Goal: Task Accomplishment & Management: Manage account settings

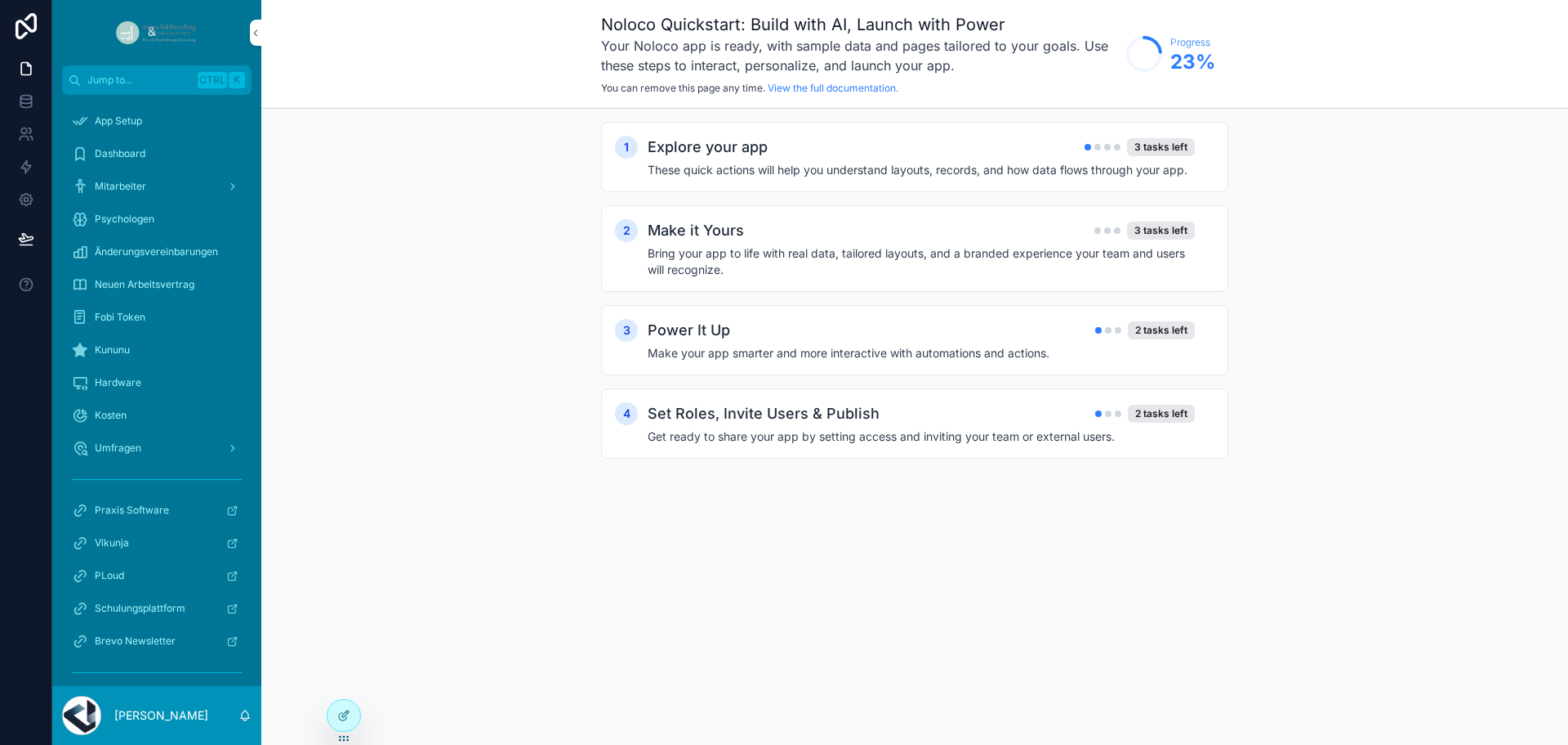
click at [118, 452] on span "Umfragen" at bounding box center [118, 448] width 47 height 13
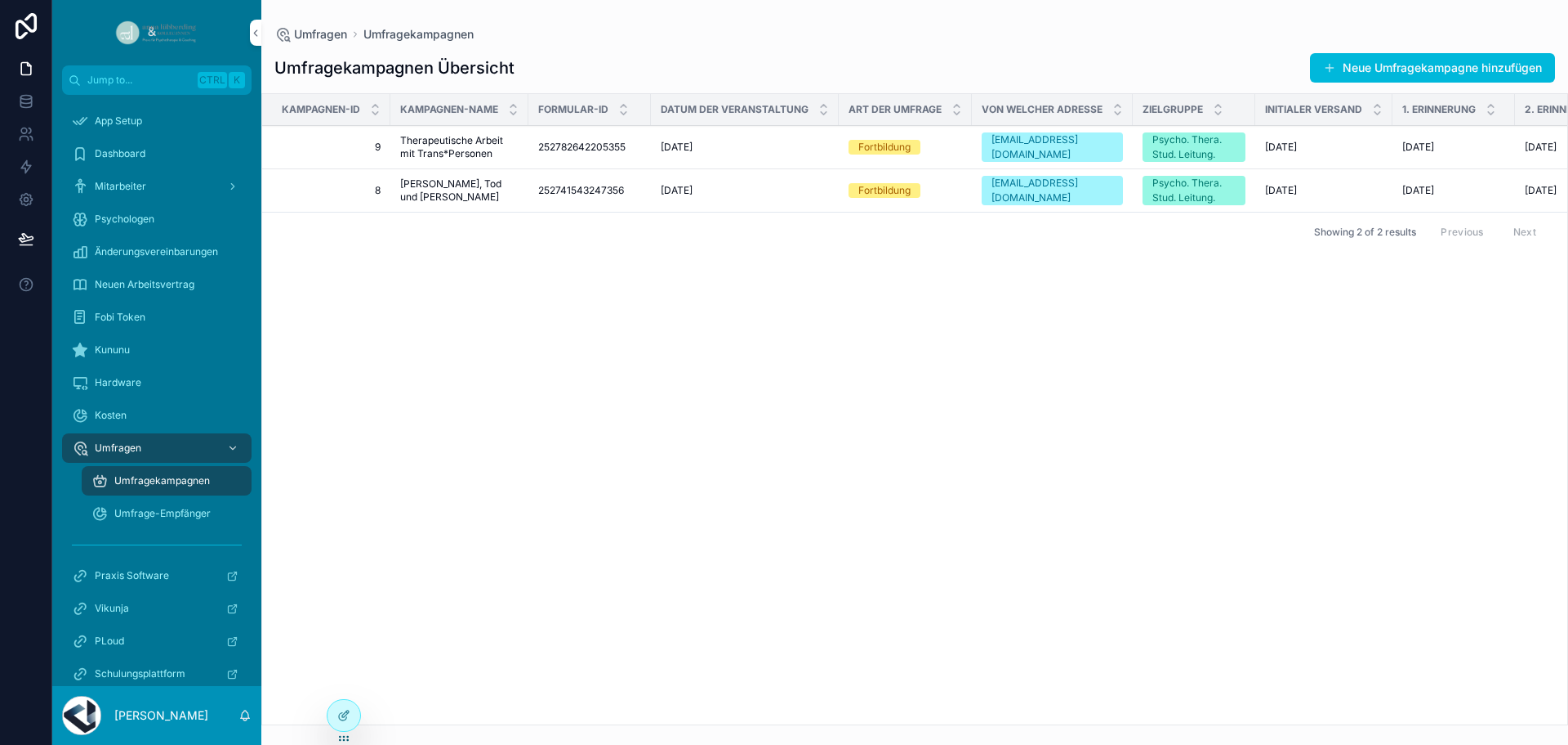
click at [210, 507] on span "Umfrage-Empfänger" at bounding box center [162, 514] width 96 height 13
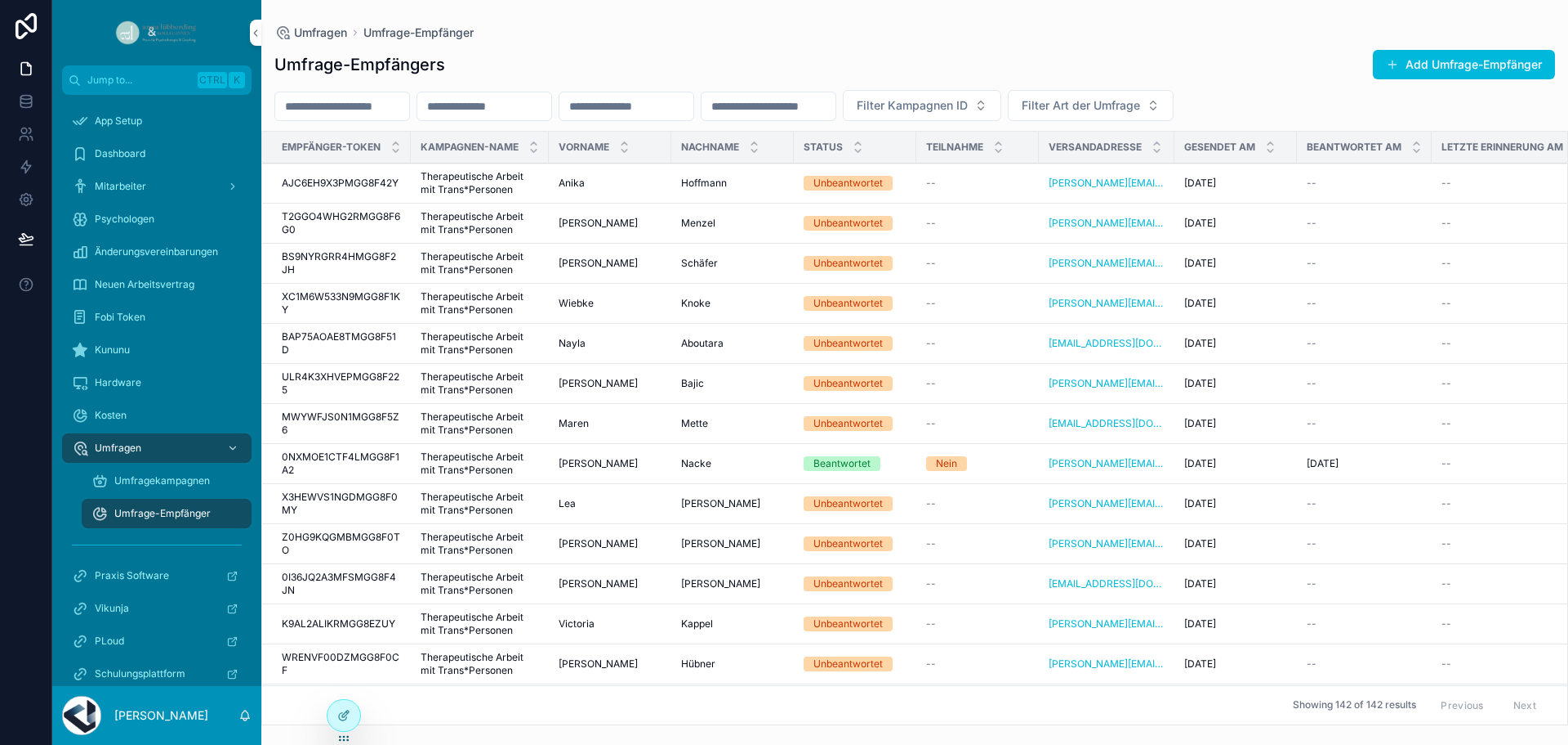
click at [379, 112] on input "scrollable content" at bounding box center [341, 107] width 134 height 23
click at [968, 109] on span "Filter Kampagnen ID" at bounding box center [912, 105] width 111 height 16
click at [1002, 172] on div "9" at bounding box center [1089, 171] width 227 height 26
click at [898, 105] on button "9" at bounding box center [870, 105] width 55 height 31
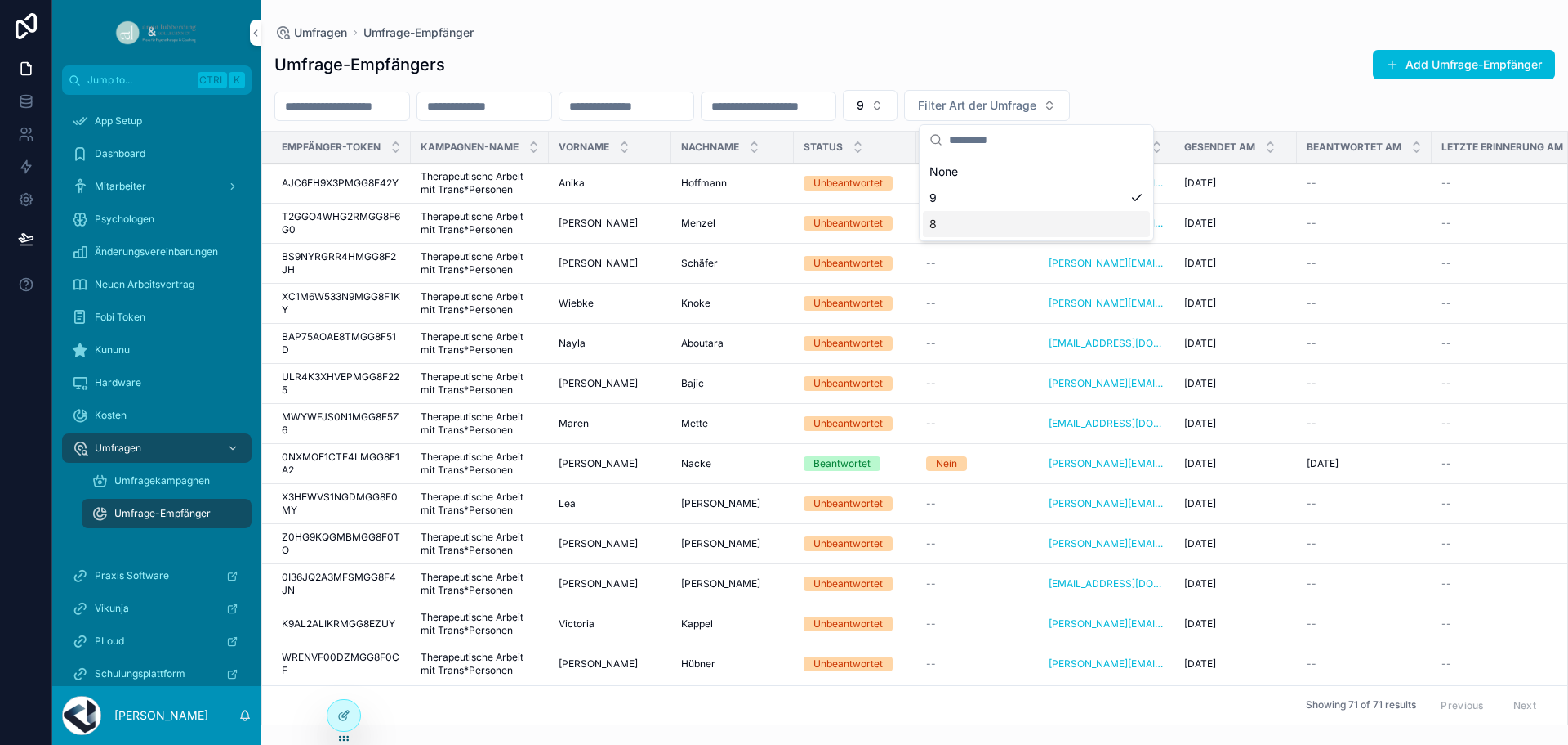
click at [989, 211] on div "8" at bounding box center [1036, 224] width 227 height 26
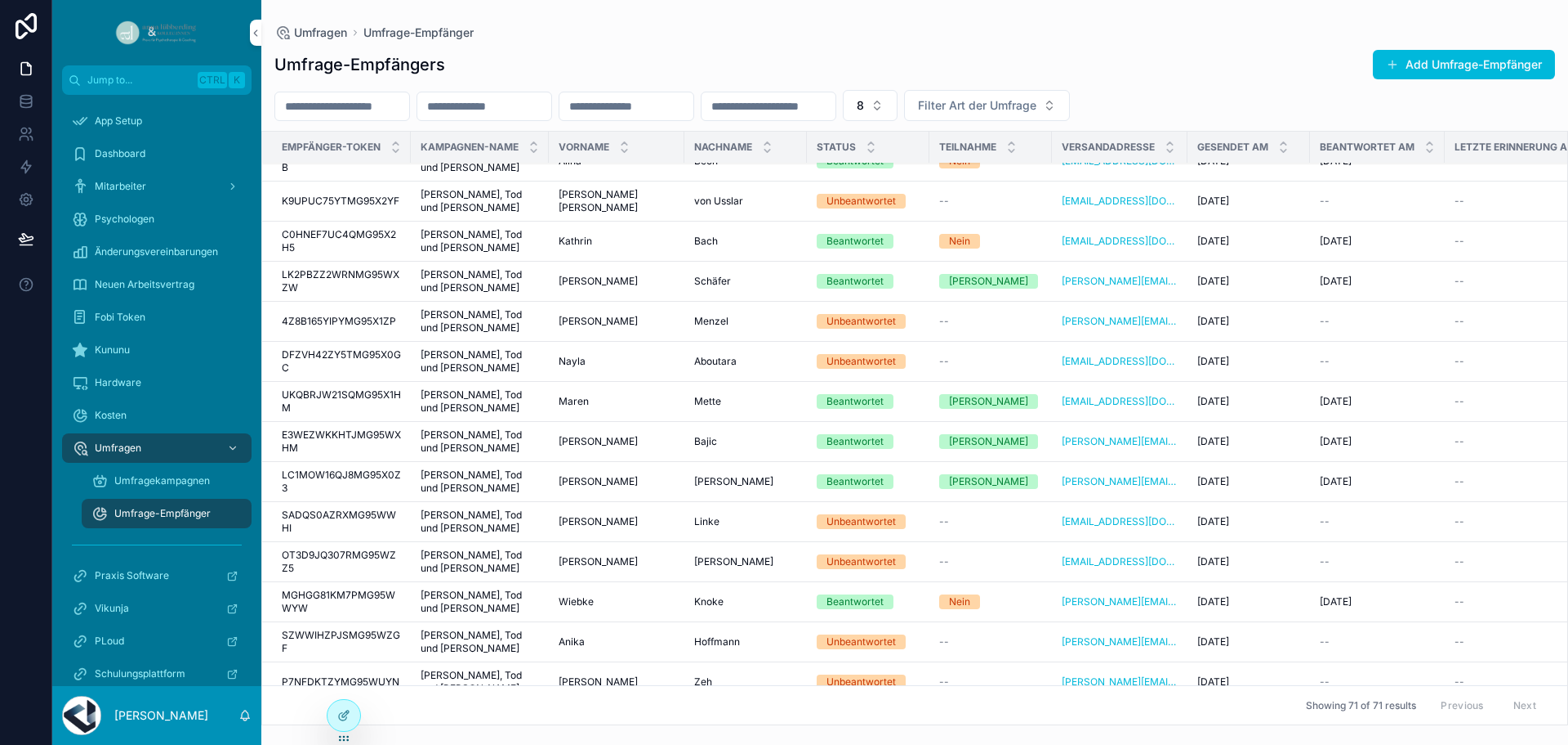
scroll to position [2093, 0]
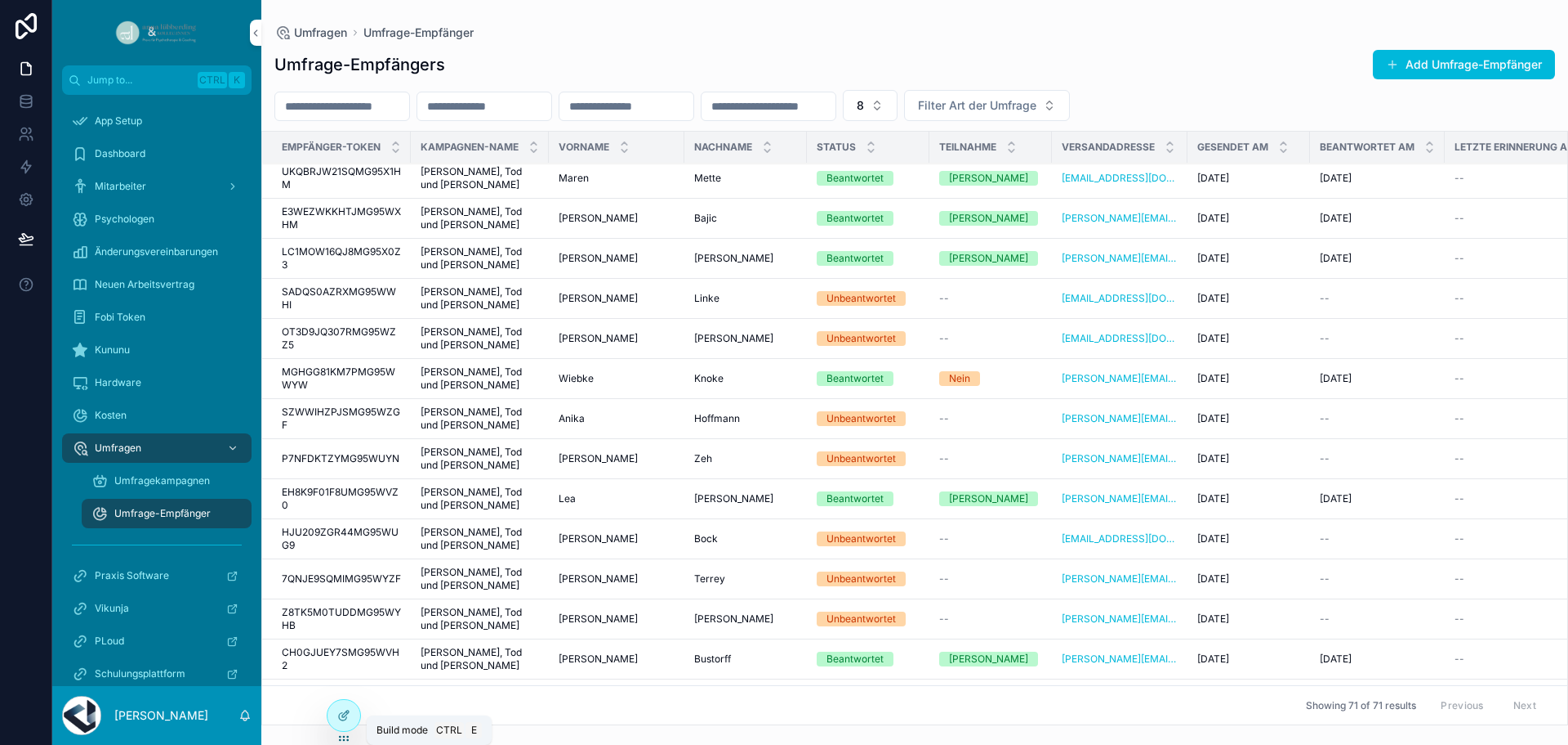
click at [351, 716] on div at bounding box center [343, 715] width 32 height 31
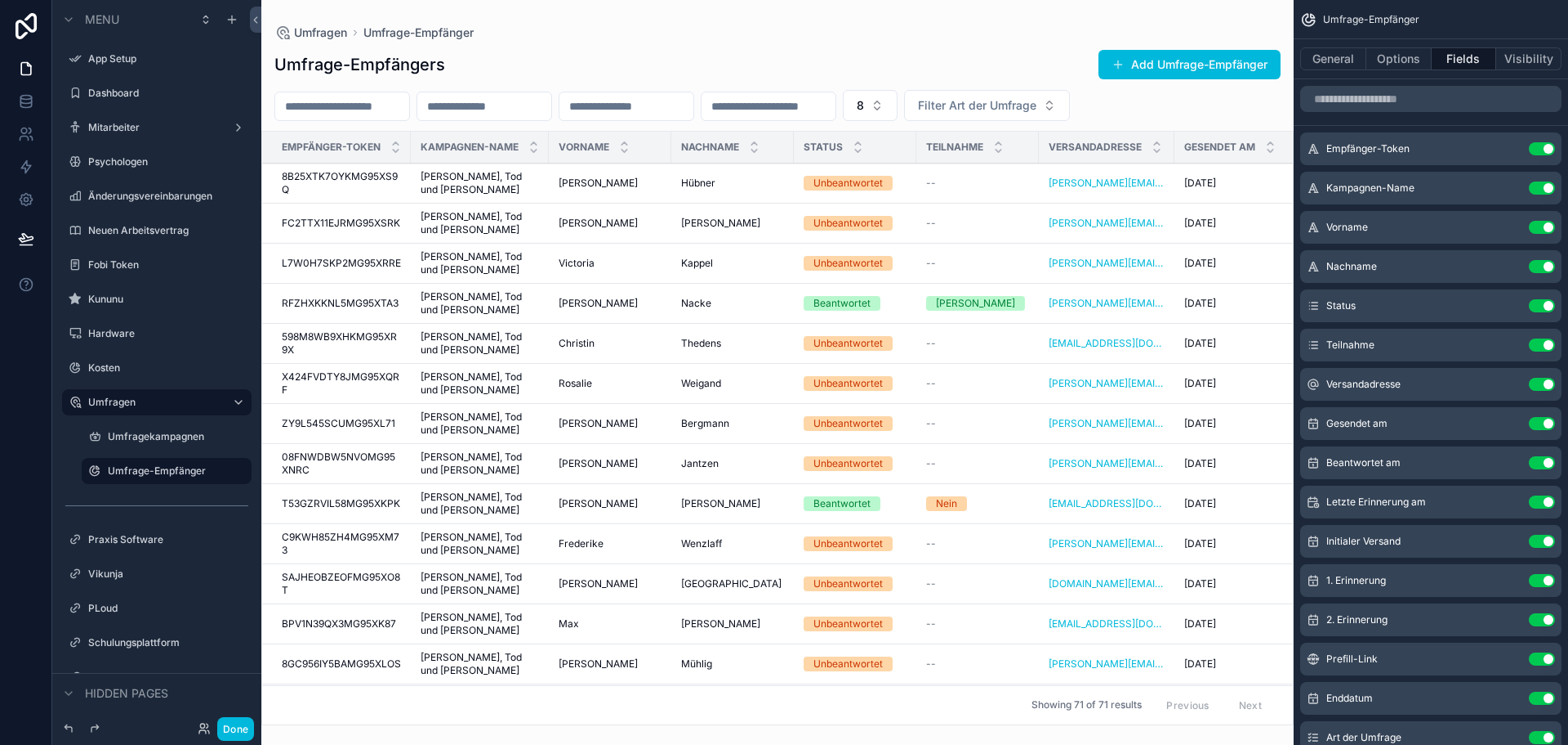
click at [1395, 61] on button "Options" at bounding box center [1399, 59] width 66 height 23
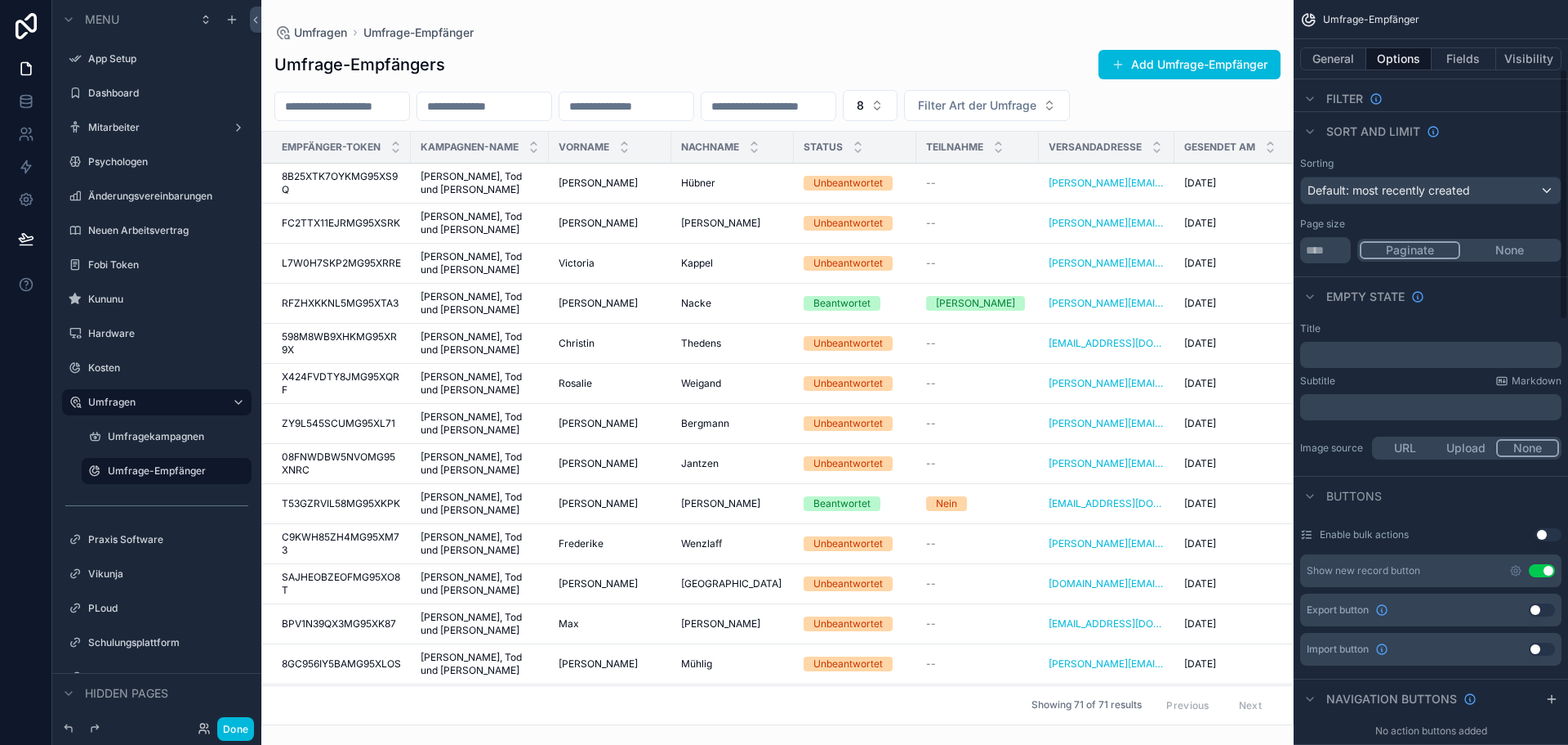
scroll to position [0, 0]
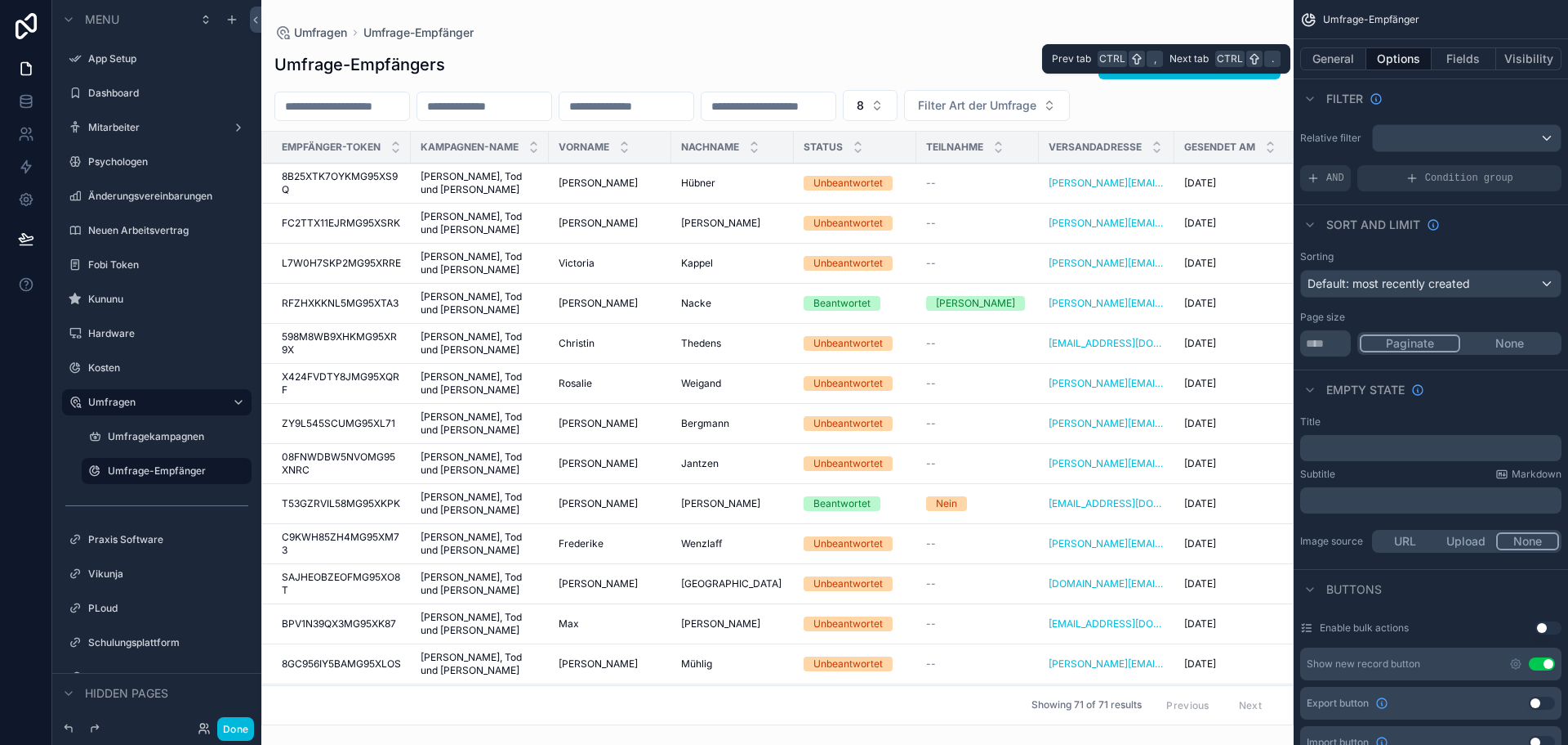
click at [1349, 61] on button "General" at bounding box center [1334, 59] width 67 height 23
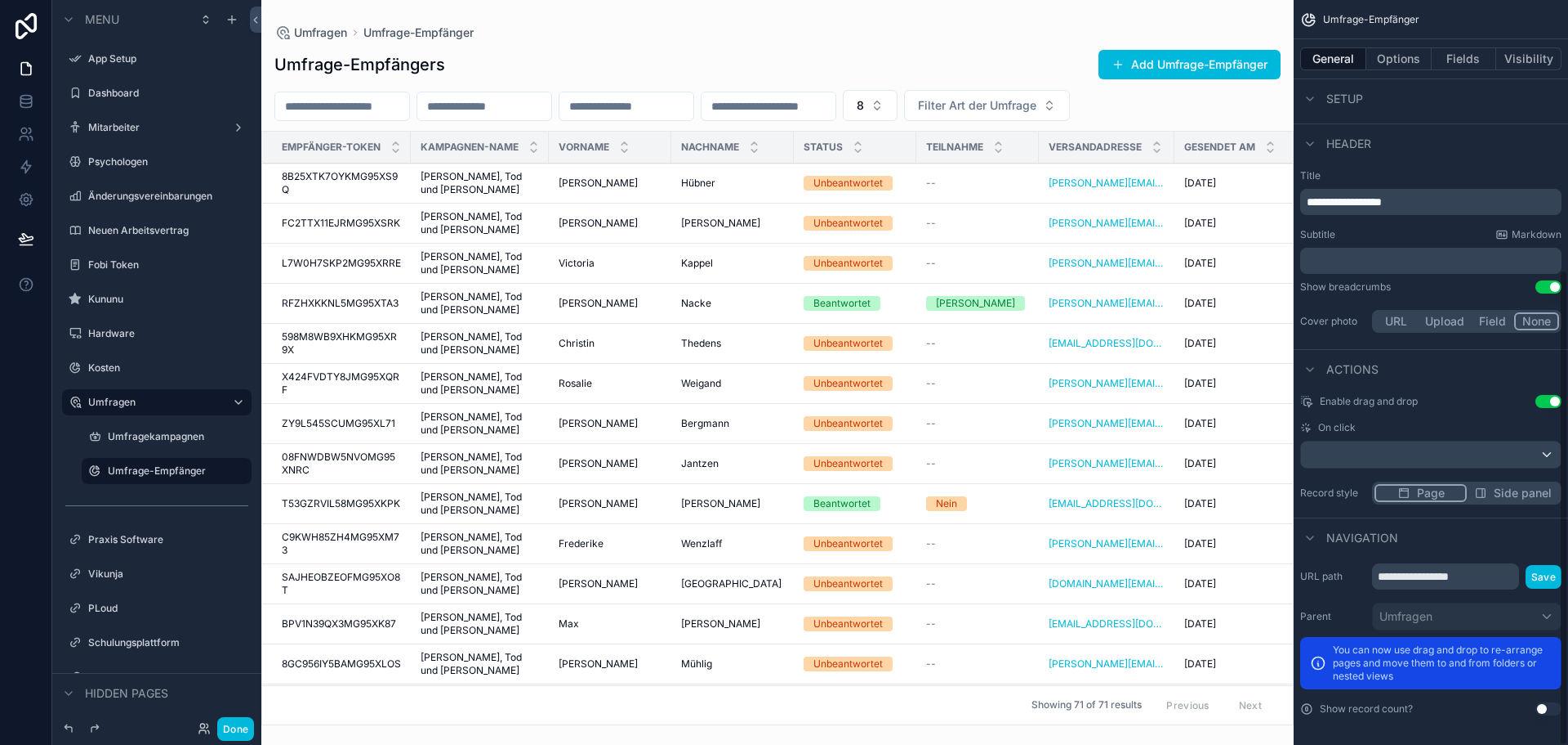
scroll to position [421, 0]
click at [1436, 193] on p "**********" at bounding box center [1432, 198] width 252 height 16
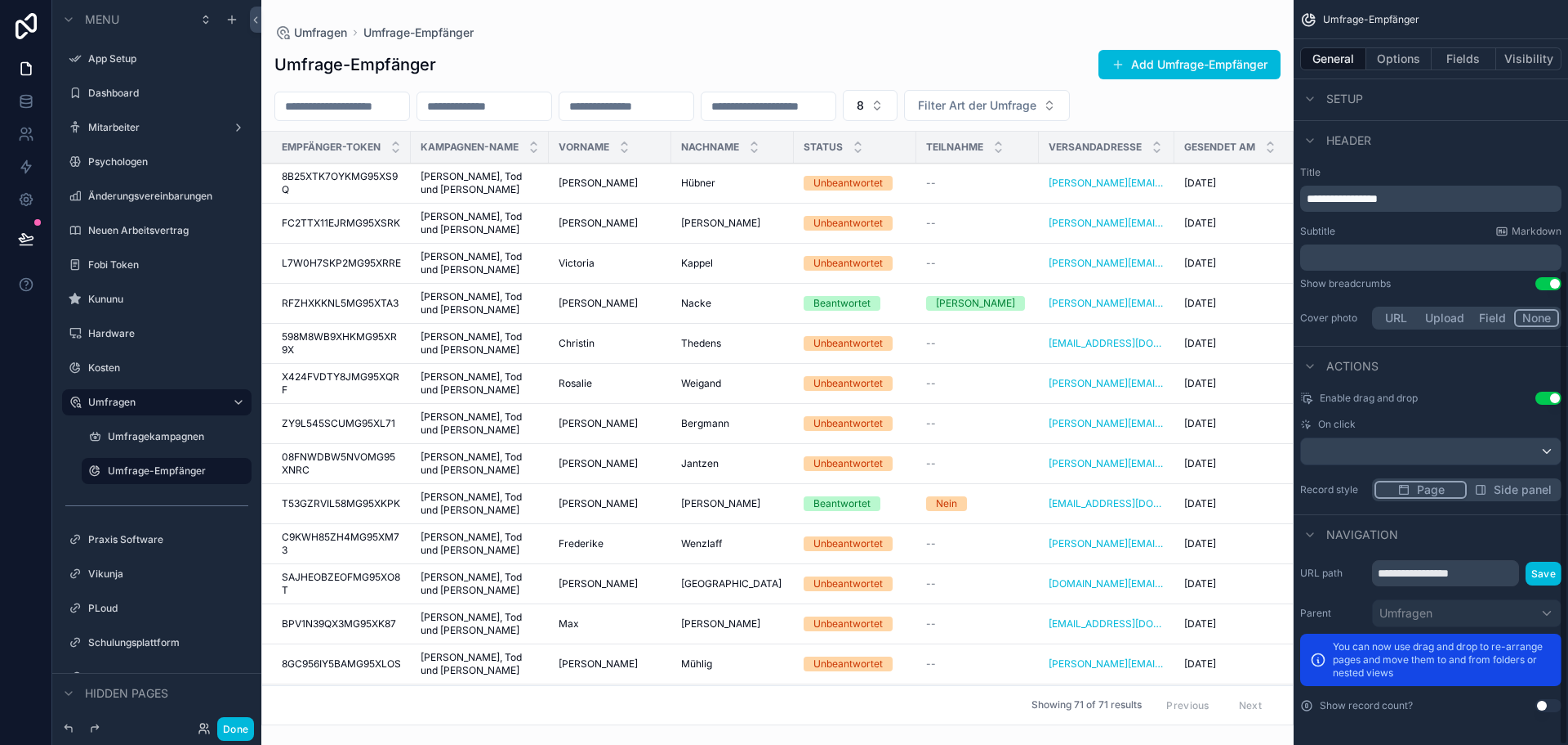
click at [1433, 164] on div "**********" at bounding box center [1431, 249] width 275 height 180
click at [1543, 705] on button "Use setting" at bounding box center [1548, 705] width 26 height 13
click at [1550, 706] on button "Use setting" at bounding box center [1548, 705] width 26 height 13
click at [1551, 706] on button "Use setting" at bounding box center [1548, 705] width 26 height 13
click at [1505, 491] on span "Side panel" at bounding box center [1522, 489] width 58 height 16
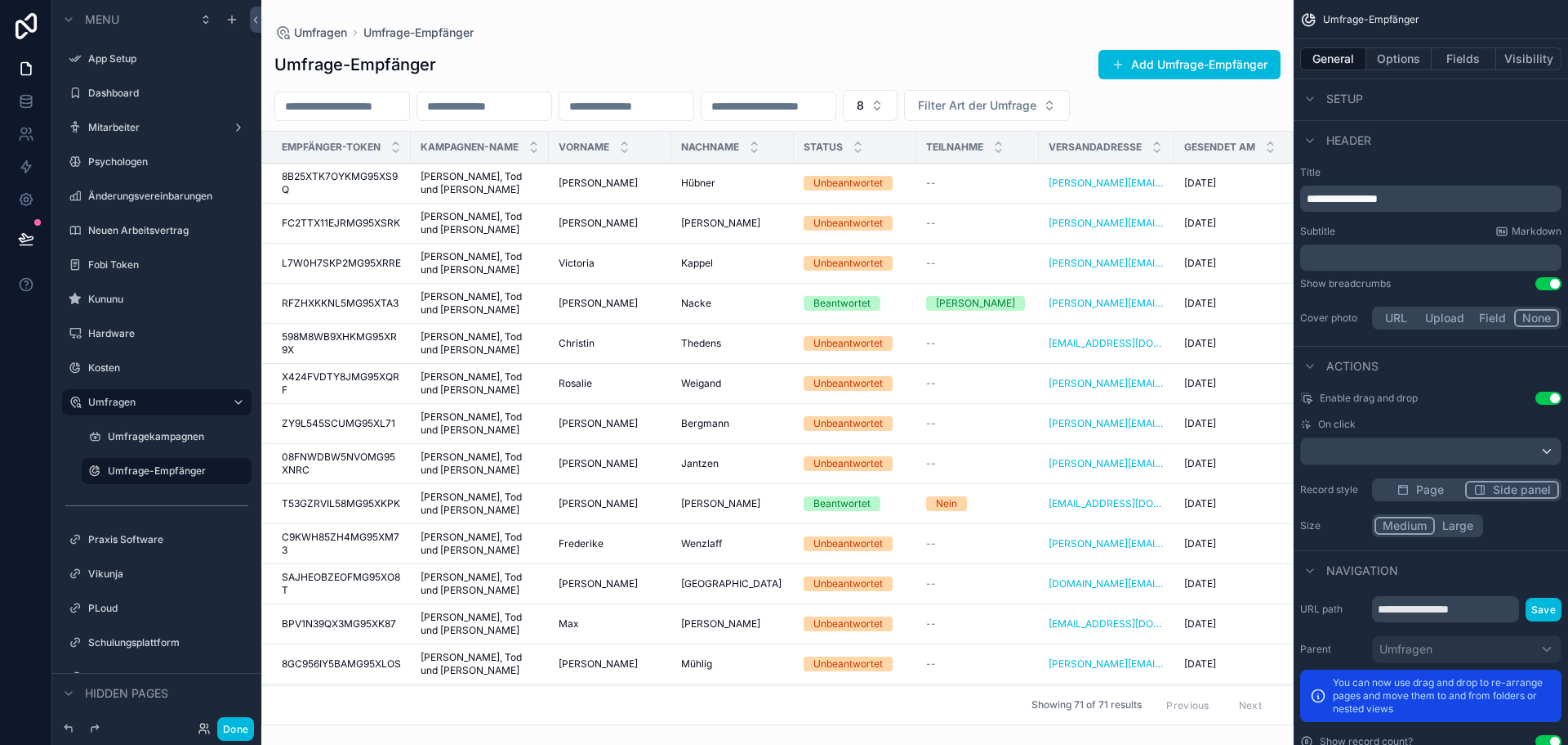
click at [1417, 487] on span "Page" at bounding box center [1429, 489] width 28 height 16
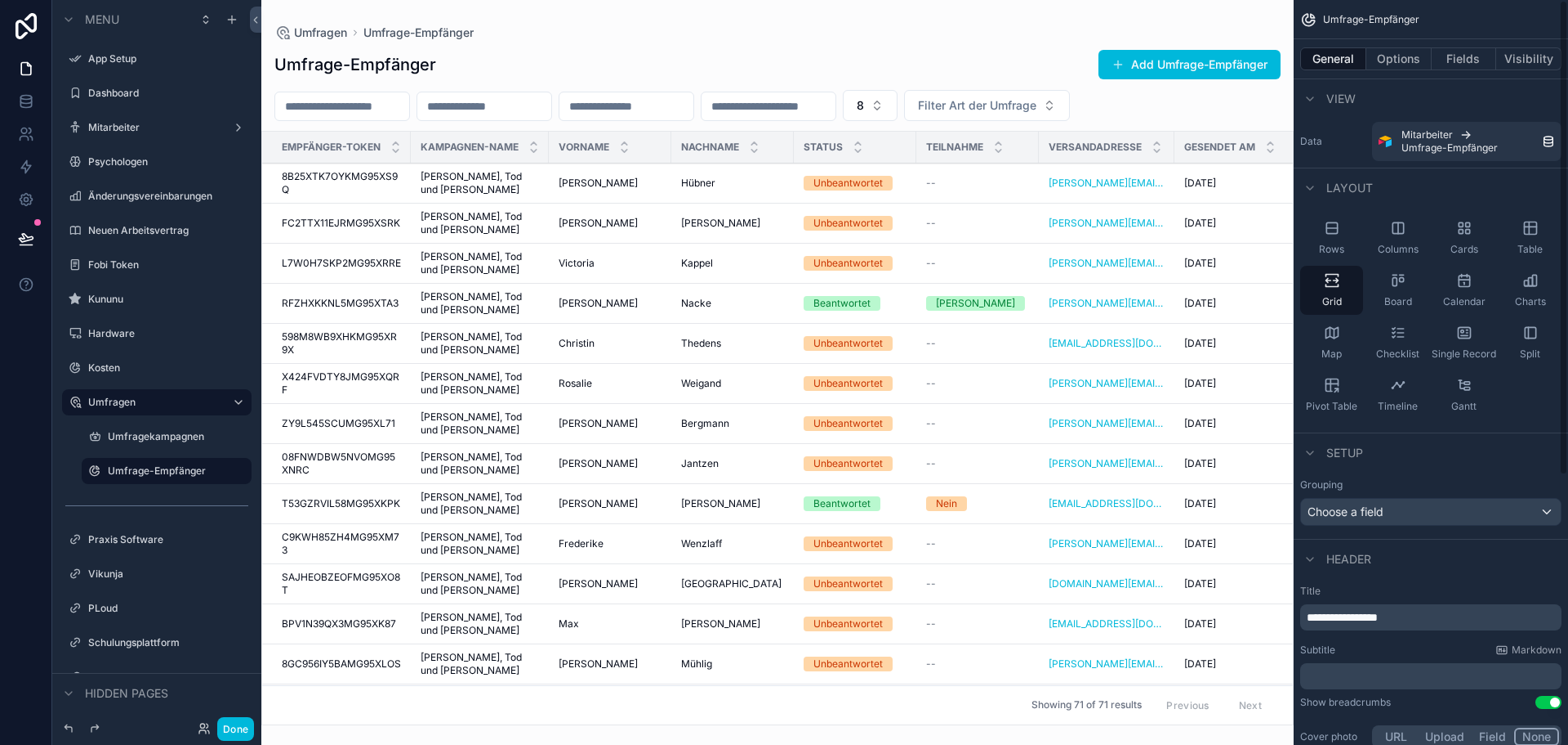
scroll to position [0, 0]
click at [1393, 51] on button "Options" at bounding box center [1399, 59] width 66 height 23
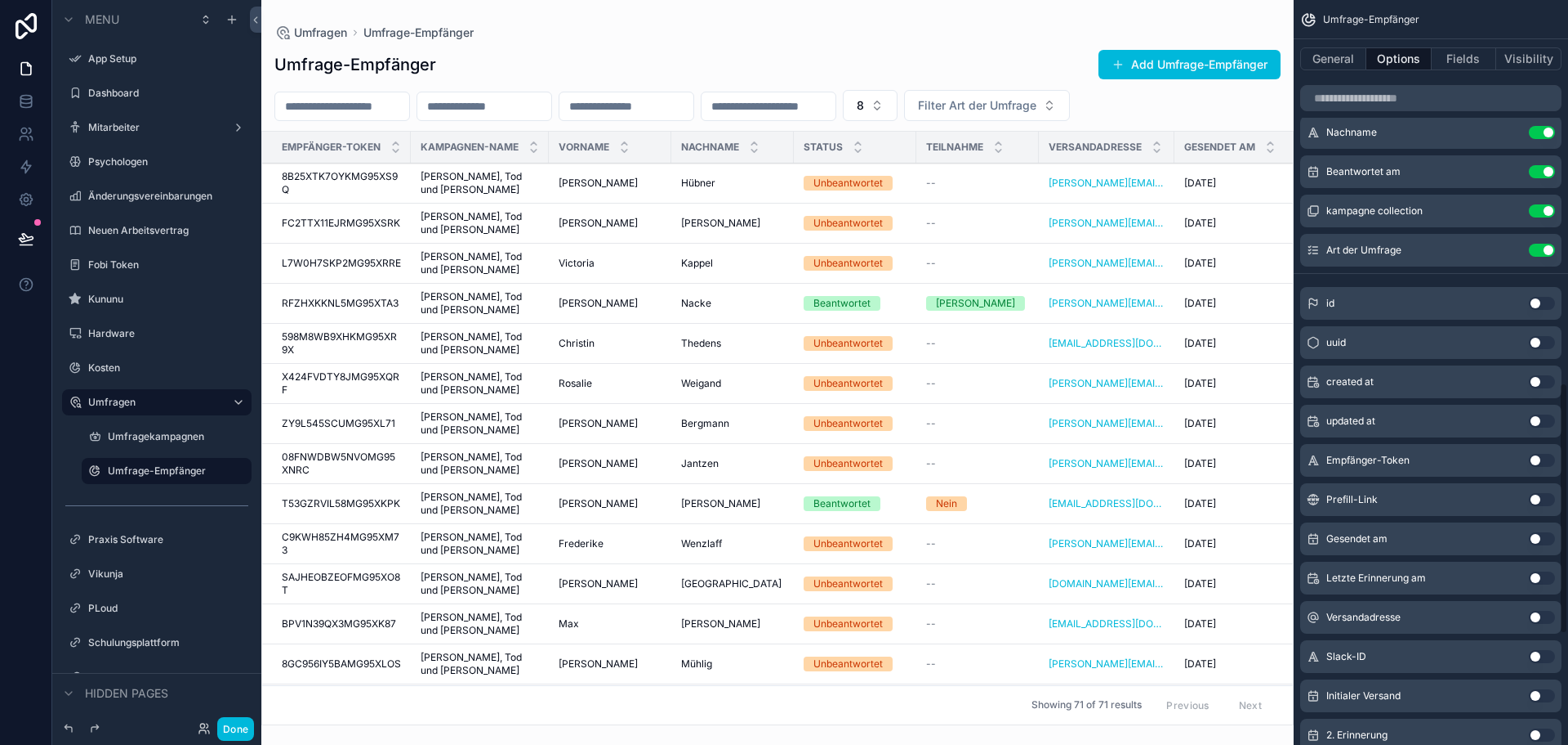
scroll to position [807, 0]
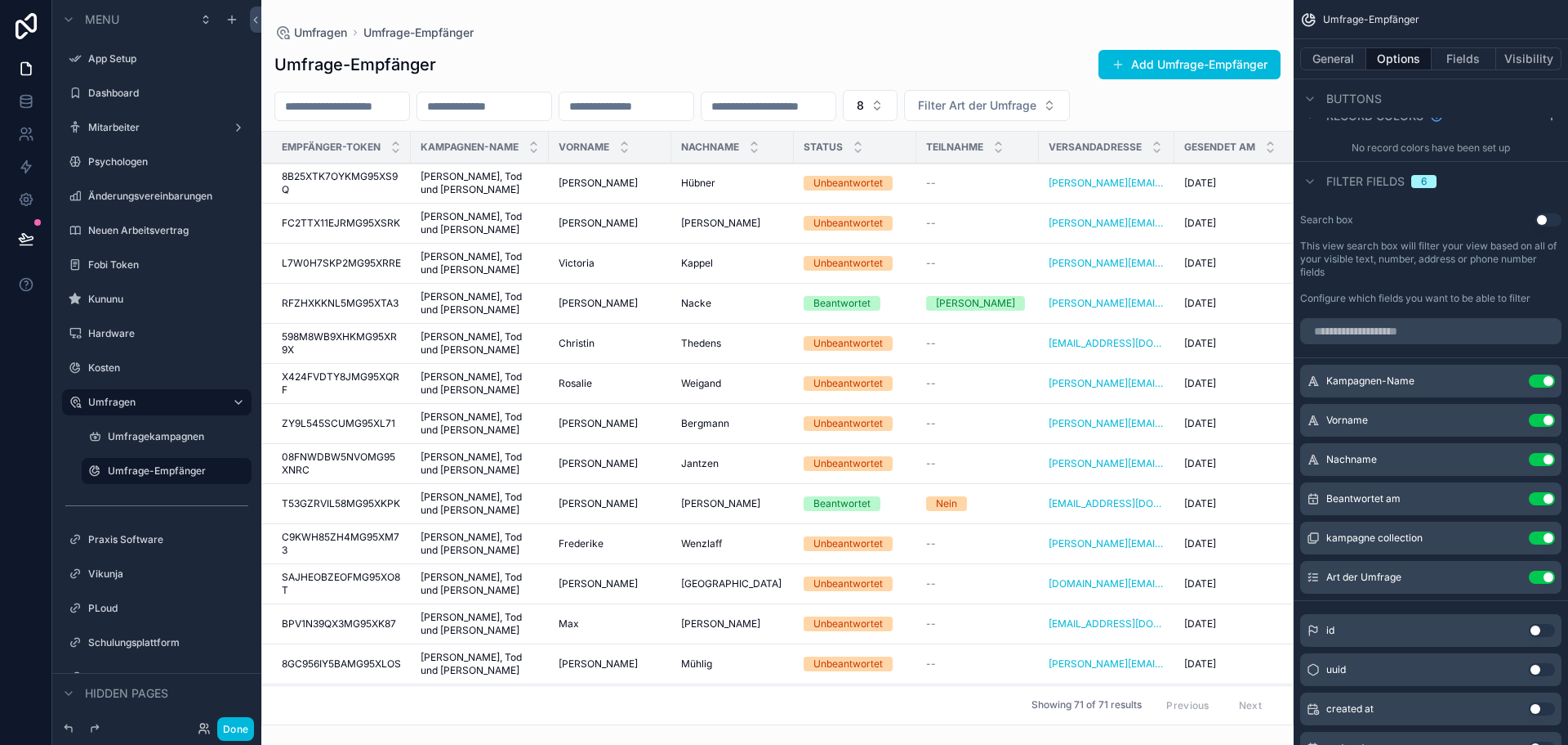
click at [251, 723] on button "Done" at bounding box center [235, 728] width 37 height 24
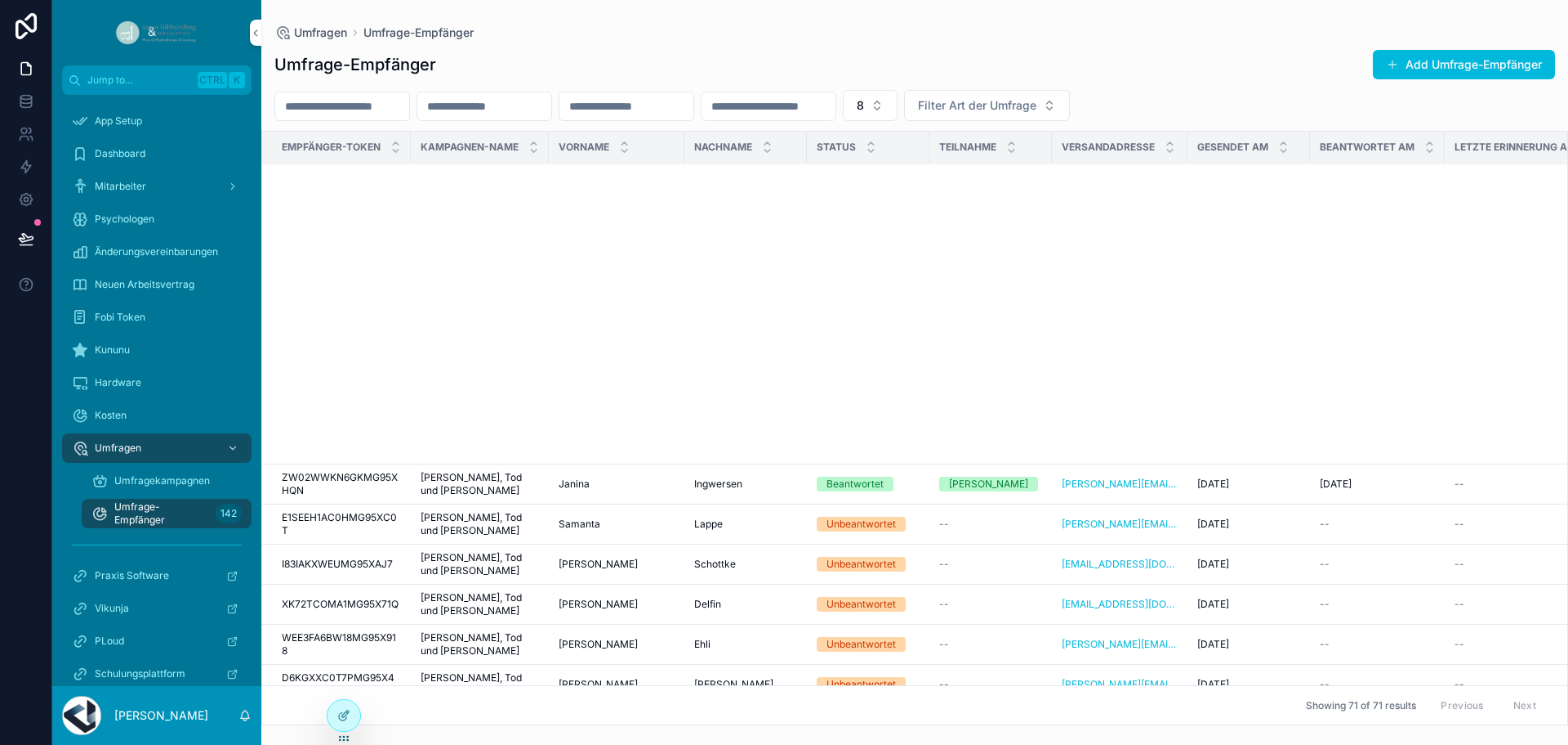
scroll to position [1635, 0]
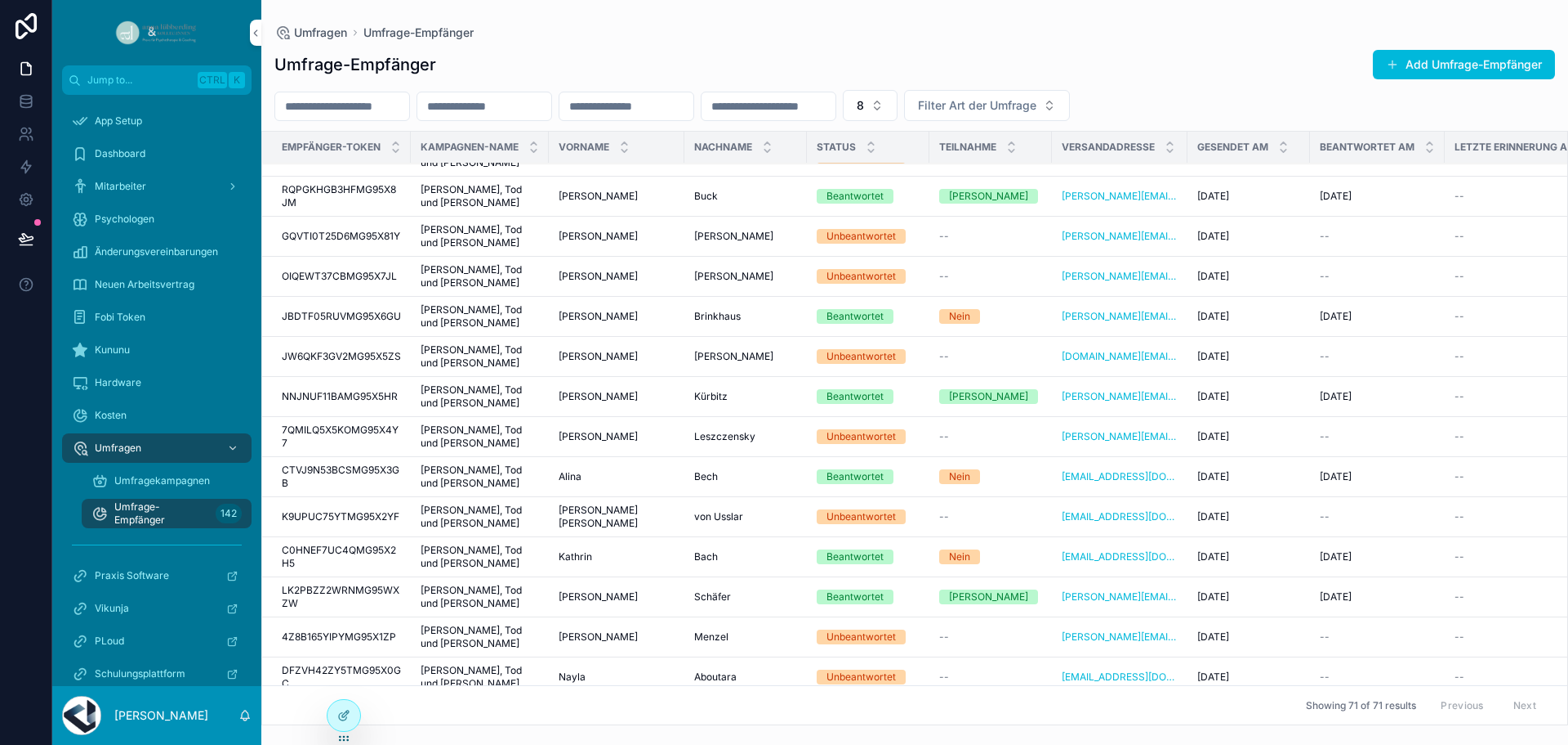
click at [869, 147] on icon "scrollable content" at bounding box center [871, 150] width 10 height 10
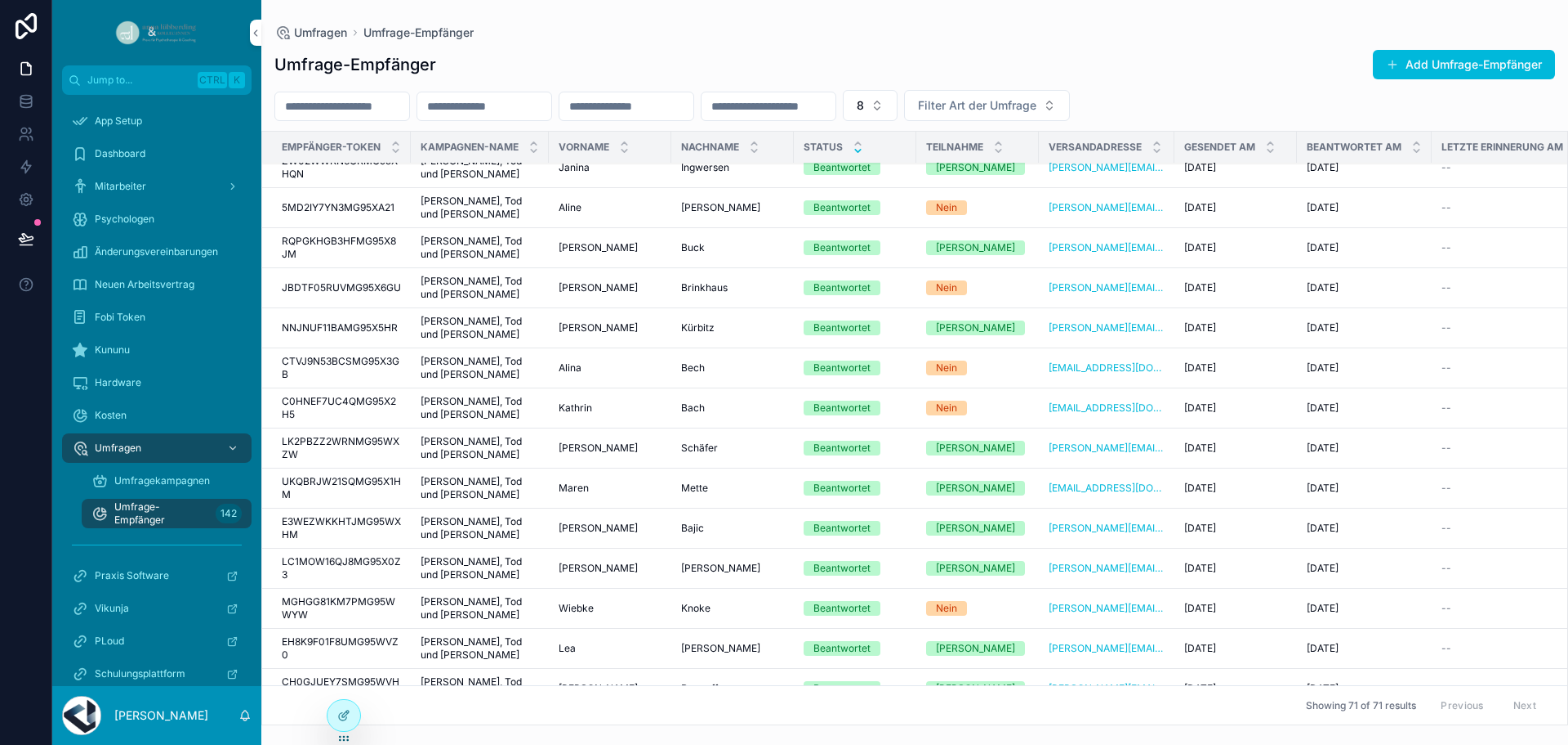
scroll to position [2093, 0]
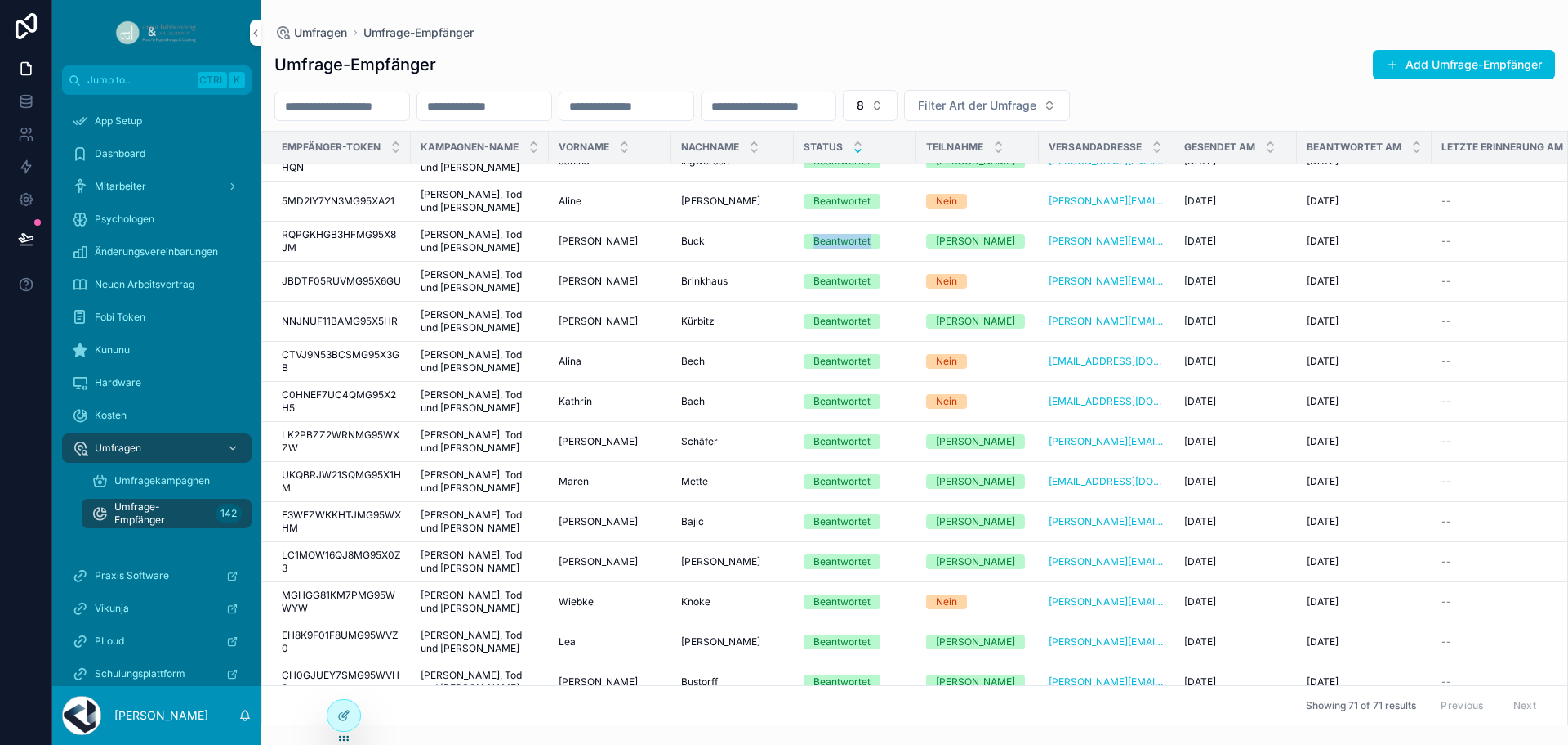
drag, startPoint x: 892, startPoint y: 186, endPoint x: 779, endPoint y: 202, distance: 114.1
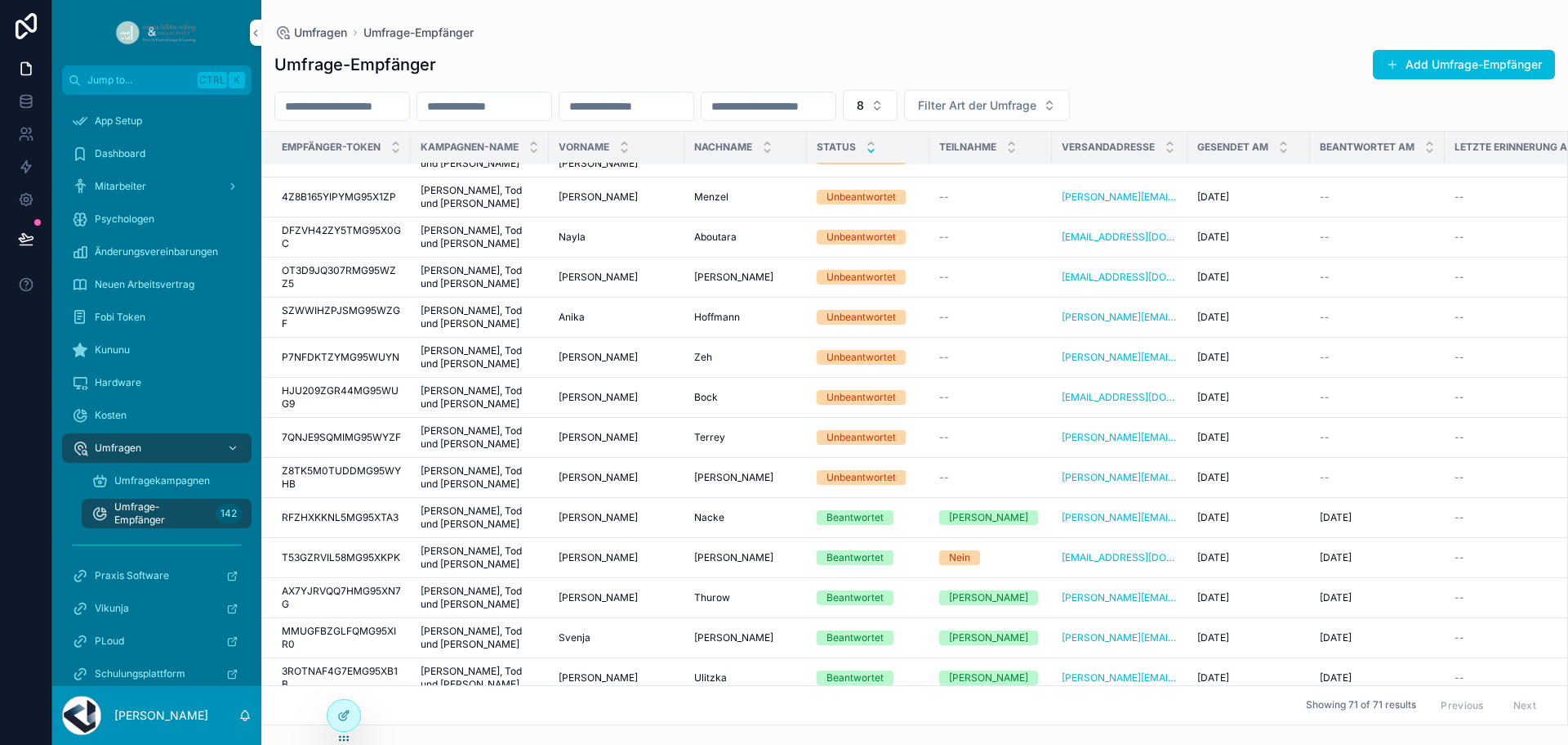
scroll to position [1030, 0]
